Goal: Task Accomplishment & Management: Use online tool/utility

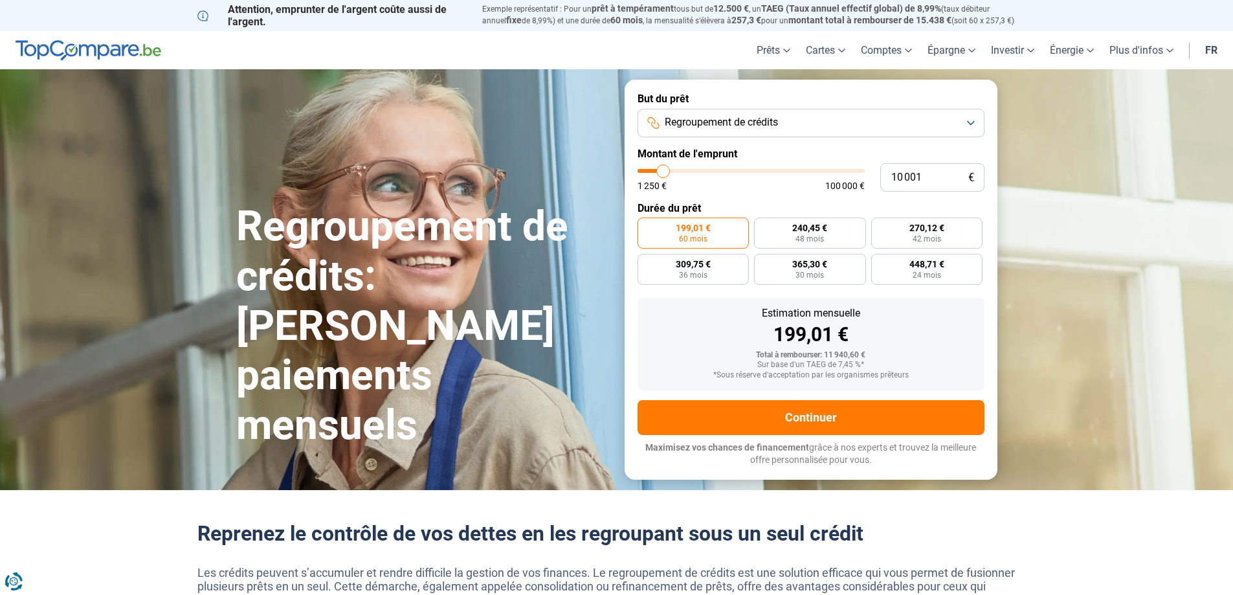
click at [776, 126] on span "Regroupement de crédits" at bounding box center [721, 122] width 113 height 14
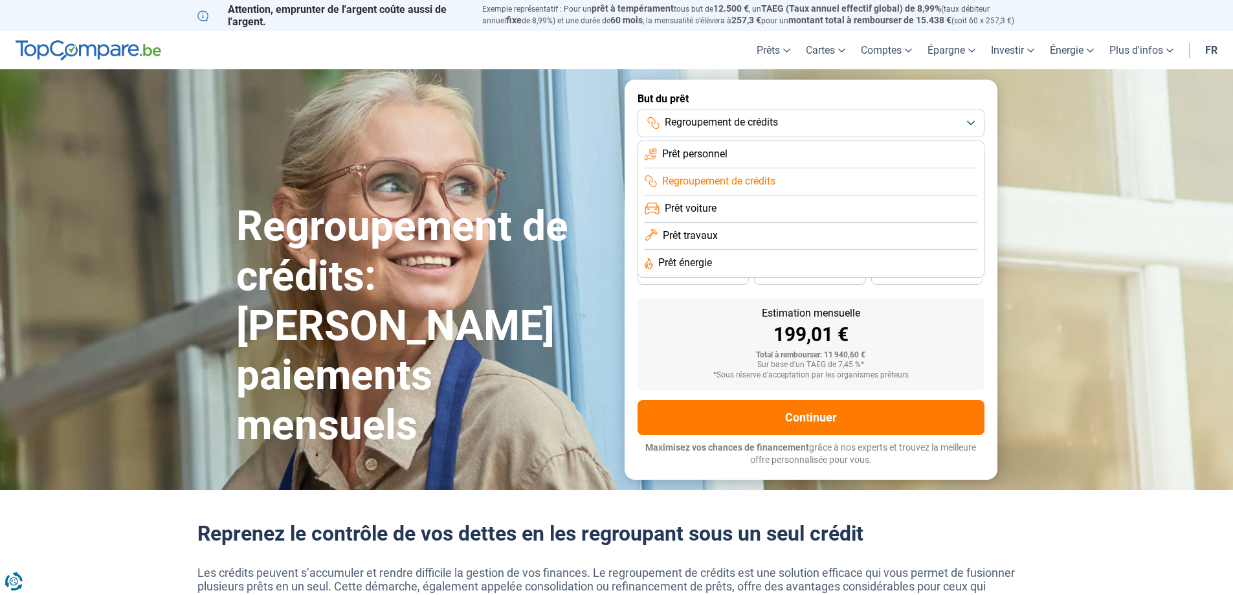
click at [761, 181] on span "Regroupement de crédits" at bounding box center [718, 181] width 113 height 14
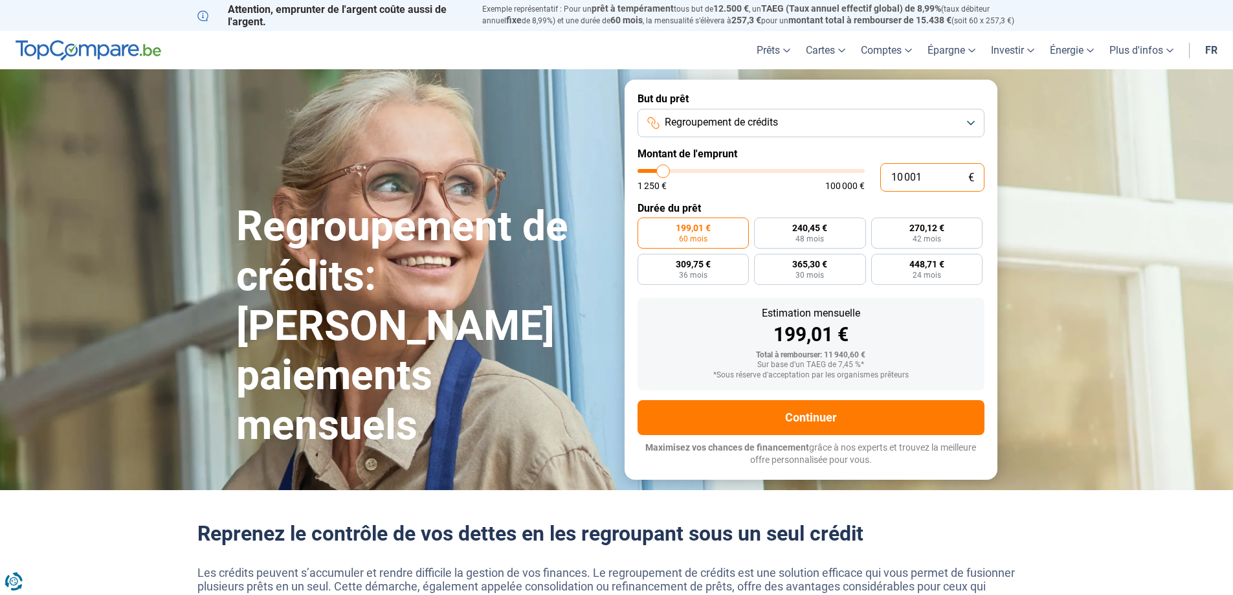
drag, startPoint x: 892, startPoint y: 183, endPoint x: 818, endPoint y: 188, distance: 74.6
click at [853, 183] on div "10 001 € 1 250 € 100 000 €" at bounding box center [811, 177] width 347 height 28
type input "2"
type input "1250"
type input "20"
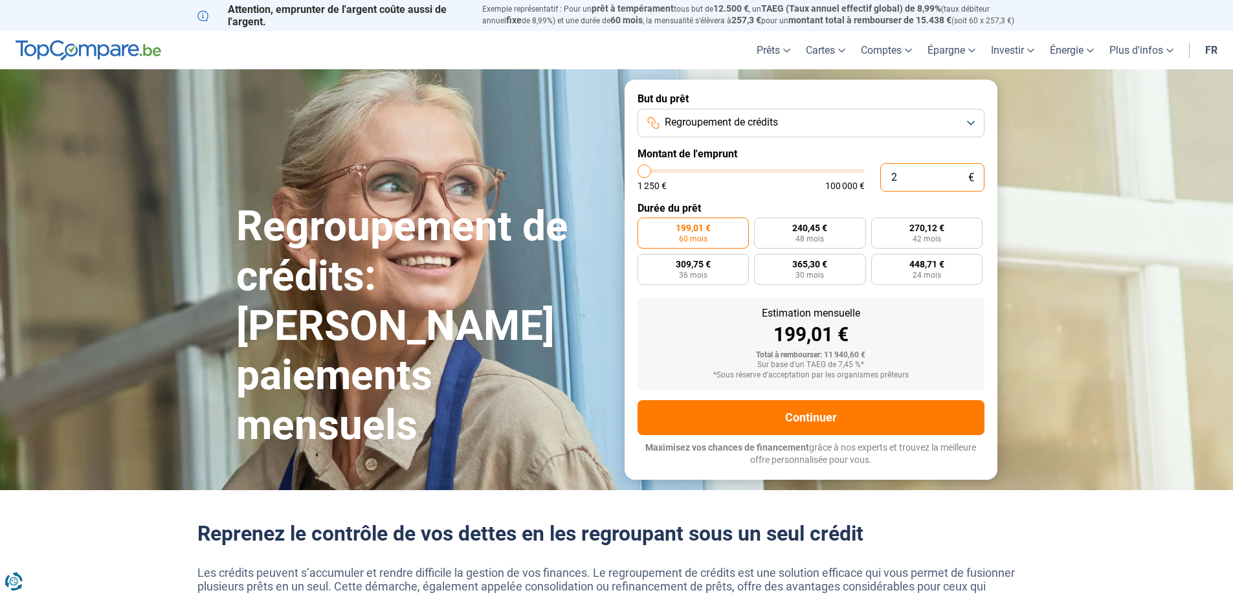
type input "1250"
type input "200"
type input "1250"
type input "2 000"
type input "2000"
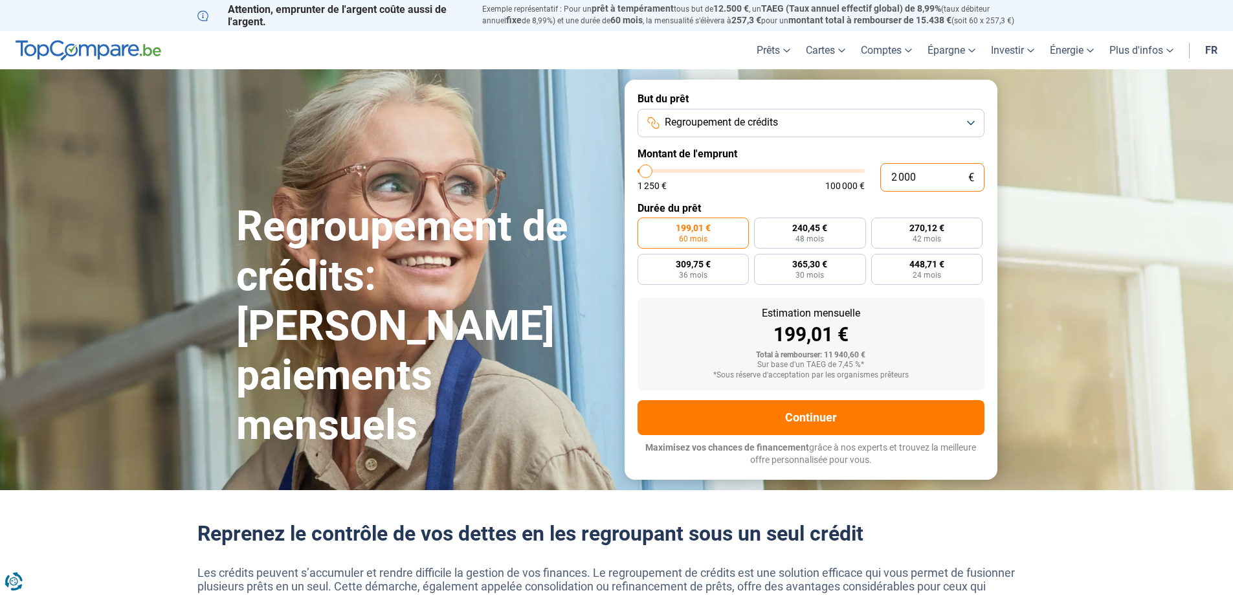
type input "20 000"
type input "20000"
type input "20 000"
radio input "false"
click at [918, 344] on div "Estimation mensuelle 199,01 € Total à rembourser: 11 940,60 € Sur base d'un TAE…" at bounding box center [811, 344] width 347 height 93
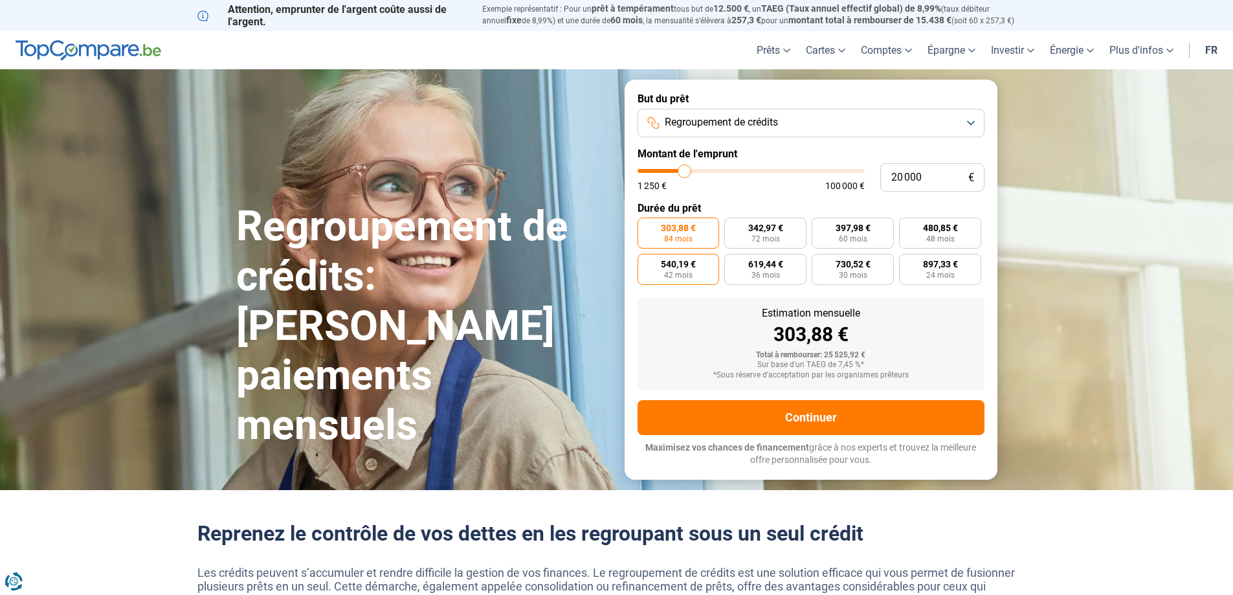
click at [690, 268] on span "540,19 €" at bounding box center [678, 264] width 35 height 9
click at [646, 262] on input "540,19 € 42 mois" at bounding box center [642, 258] width 8 height 8
radio input "true"
